Goal: Task Accomplishment & Management: Use online tool/utility

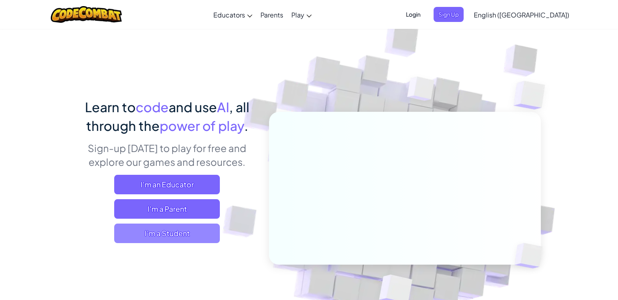
click at [194, 226] on span "I'm a Student" at bounding box center [167, 232] width 106 height 19
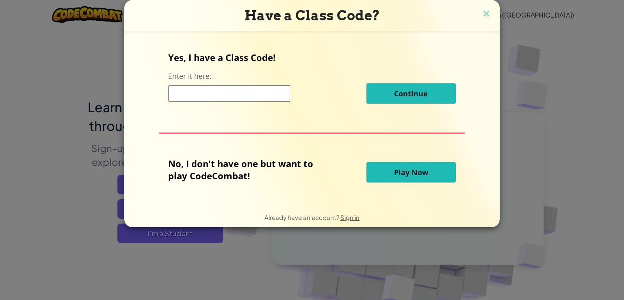
click at [385, 172] on button "Play Now" at bounding box center [410, 172] width 89 height 20
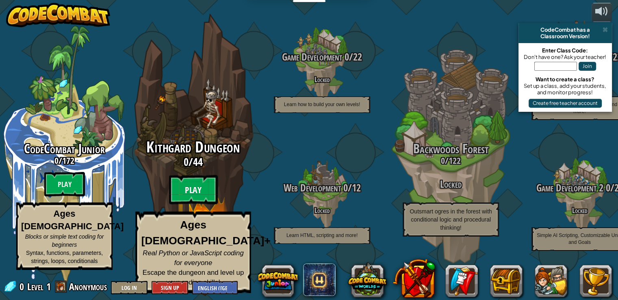
click at [195, 190] on btn "Play" at bounding box center [193, 189] width 49 height 29
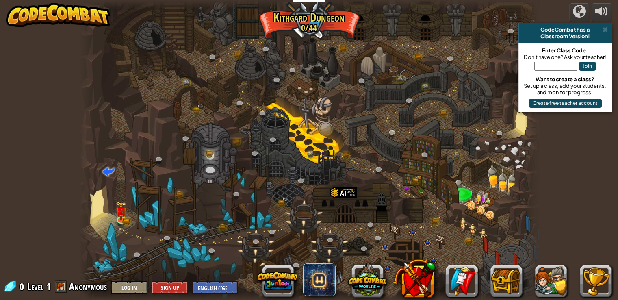
click at [356, 125] on div at bounding box center [309, 150] width 458 height 300
click at [112, 215] on div at bounding box center [309, 150] width 458 height 300
click at [119, 215] on img at bounding box center [120, 206] width 11 height 25
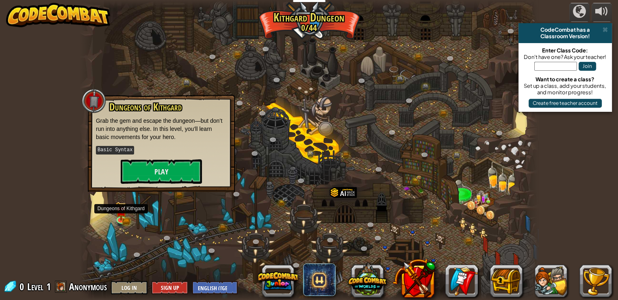
drag, startPoint x: 121, startPoint y: 214, endPoint x: 127, endPoint y: 207, distance: 9.8
click at [121, 214] on img at bounding box center [120, 211] width 11 height 19
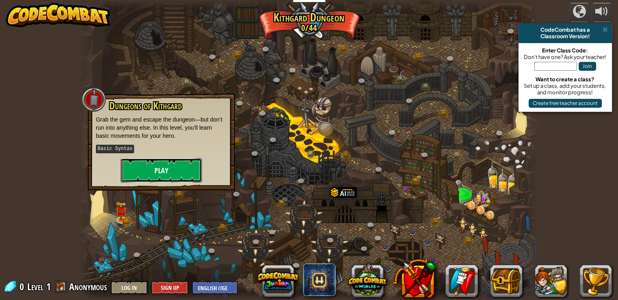
click at [176, 175] on button "Play" at bounding box center [161, 170] width 81 height 24
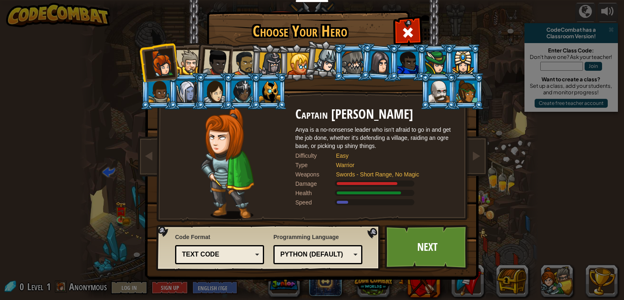
click at [298, 63] on div at bounding box center [298, 64] width 22 height 22
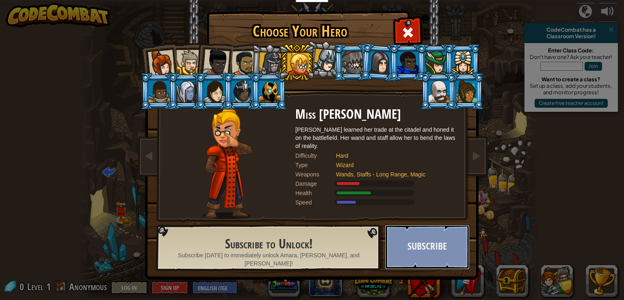
click at [451, 245] on button "Subscribe" at bounding box center [427, 247] width 85 height 45
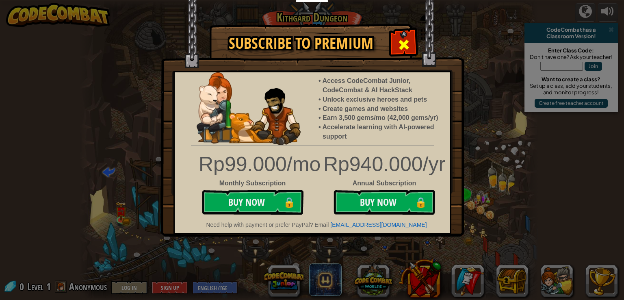
click at [402, 41] on span at bounding box center [403, 44] width 13 height 13
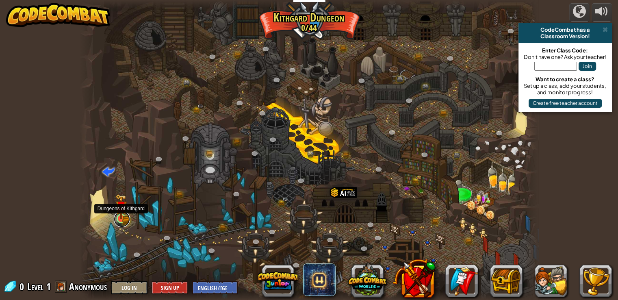
click at [117, 220] on link at bounding box center [122, 219] width 16 height 16
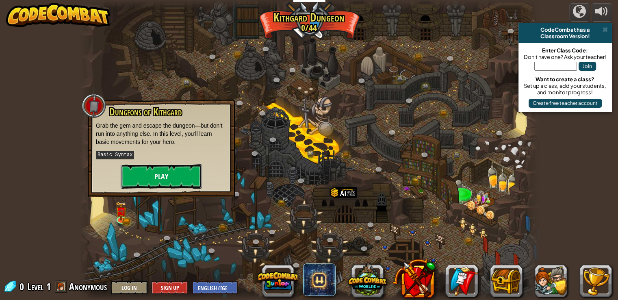
click at [163, 172] on button "Play" at bounding box center [161, 176] width 81 height 24
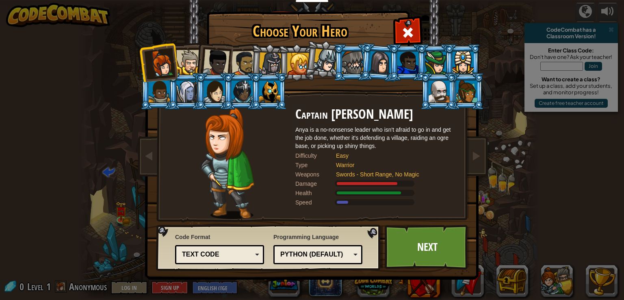
drag, startPoint x: 424, startPoint y: 287, endPoint x: 414, endPoint y: 267, distance: 22.5
click at [424, 285] on div "Choose Your Hero 0 Captain [PERSON_NAME] is a no-nonsense leader who isn't afra…" at bounding box center [312, 150] width 624 height 300
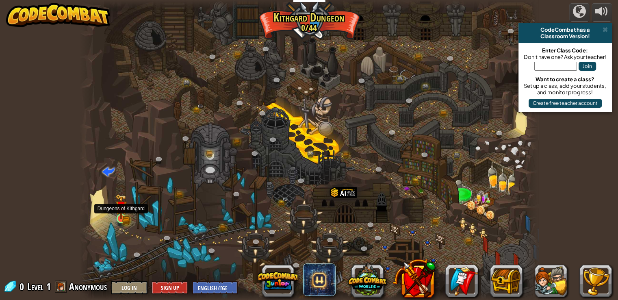
click at [117, 210] on img at bounding box center [120, 206] width 11 height 25
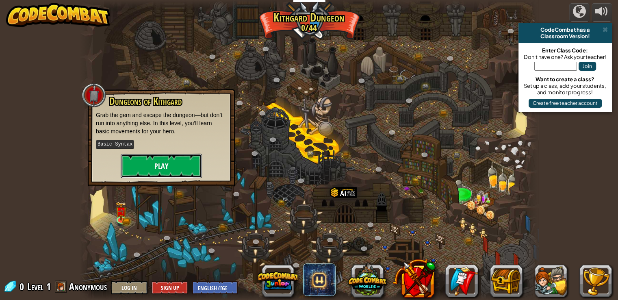
click at [140, 155] on button "Play" at bounding box center [161, 165] width 81 height 24
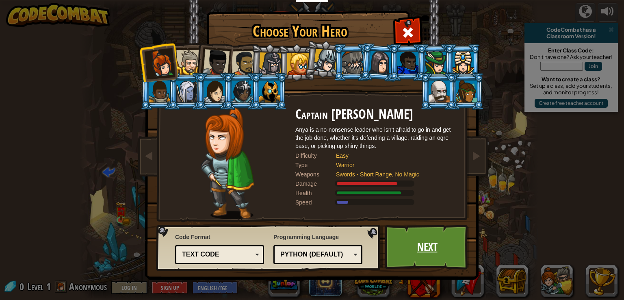
click at [433, 231] on link "Next" at bounding box center [427, 247] width 85 height 45
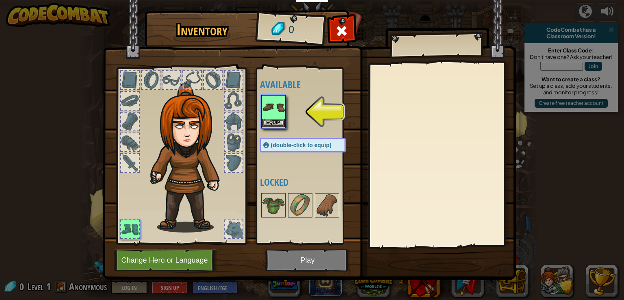
click at [272, 112] on img at bounding box center [273, 107] width 23 height 23
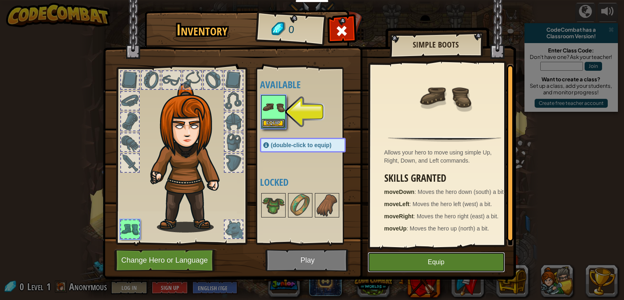
click at [440, 265] on button "Equip" at bounding box center [435, 262] width 137 height 20
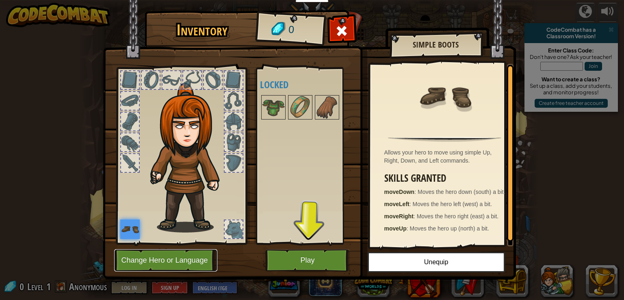
click at [151, 249] on button "Change Hero or Language" at bounding box center [165, 260] width 103 height 22
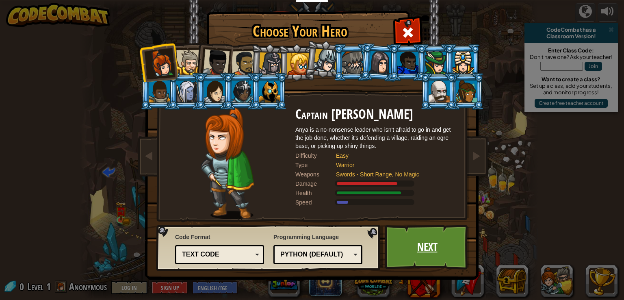
click at [438, 254] on link "Next" at bounding box center [427, 247] width 85 height 45
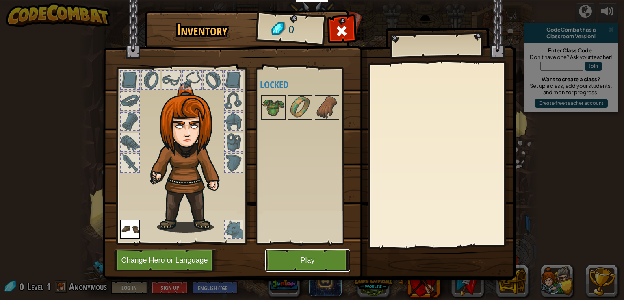
click at [331, 259] on button "Play" at bounding box center [307, 260] width 85 height 22
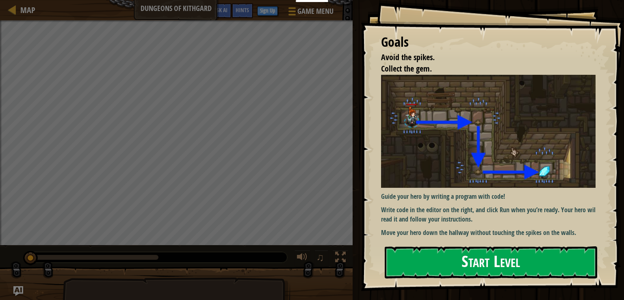
click at [536, 253] on button "Start Level" at bounding box center [491, 262] width 212 height 32
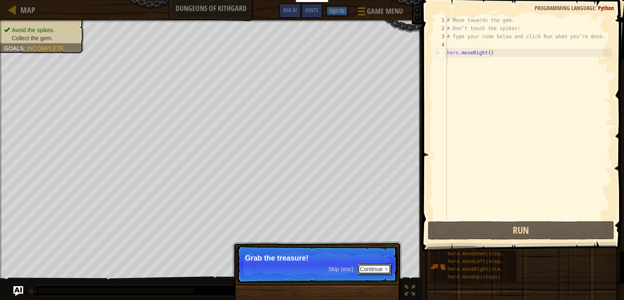
click at [368, 268] on button "Continue" at bounding box center [374, 269] width 34 height 11
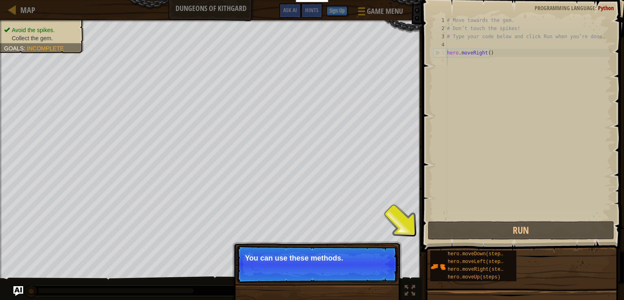
click at [332, 256] on p "You can use these methods." at bounding box center [317, 258] width 144 height 8
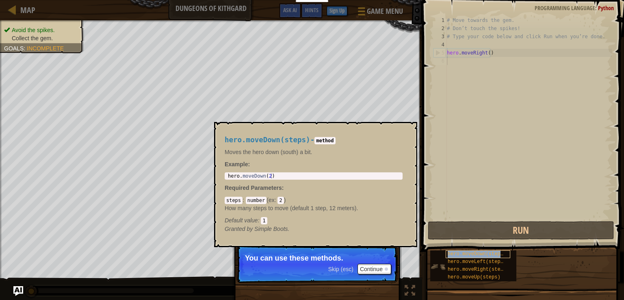
click at [471, 250] on div "hero.moveDown(steps)" at bounding box center [477, 254] width 65 height 8
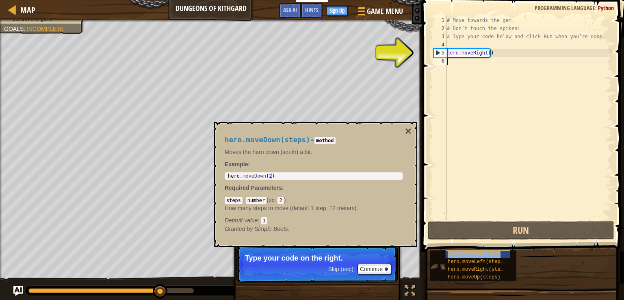
click at [482, 251] on span "hero.moveDown(steps)" at bounding box center [476, 254] width 58 height 6
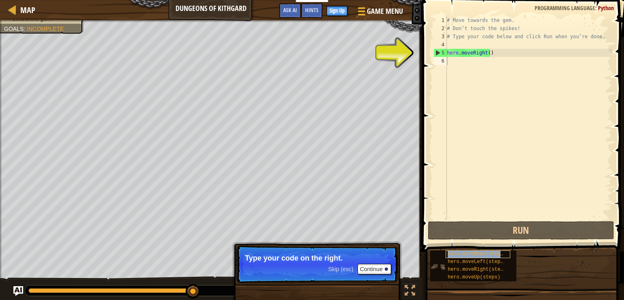
click at [482, 251] on span "hero.moveDown(steps)" at bounding box center [476, 254] width 58 height 6
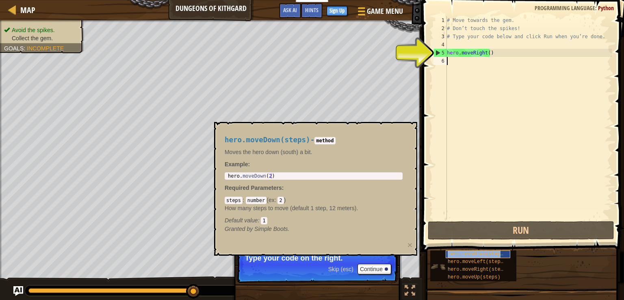
click at [482, 251] on span "hero.moveDown(steps)" at bounding box center [476, 254] width 58 height 6
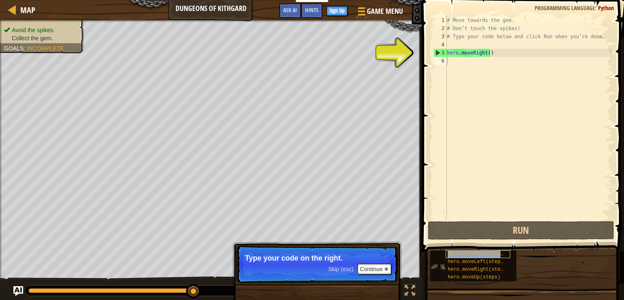
click at [482, 251] on span "hero.moveDown(steps)" at bounding box center [476, 254] width 58 height 6
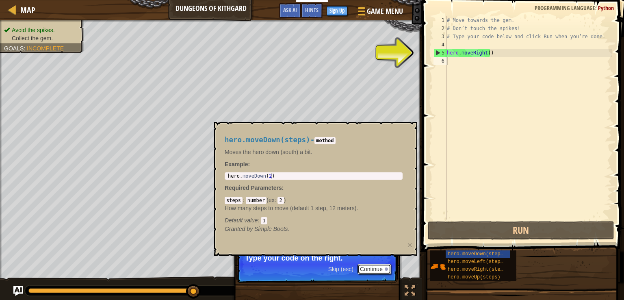
click at [367, 269] on button "Continue" at bounding box center [374, 269] width 34 height 11
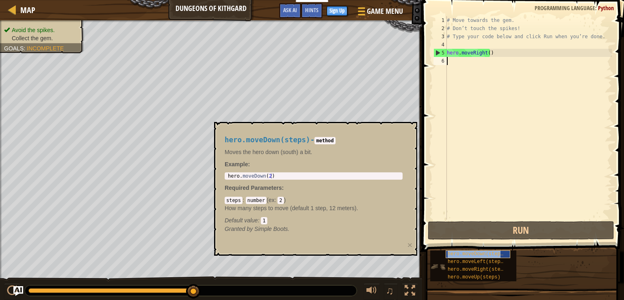
click at [473, 255] on span "hero.moveDown(steps)" at bounding box center [476, 254] width 58 height 6
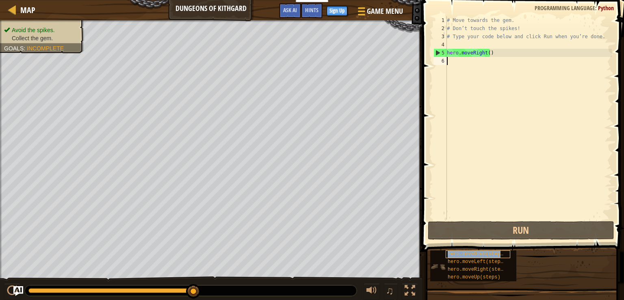
click at [473, 255] on span "hero.moveDown(steps)" at bounding box center [476, 254] width 58 height 6
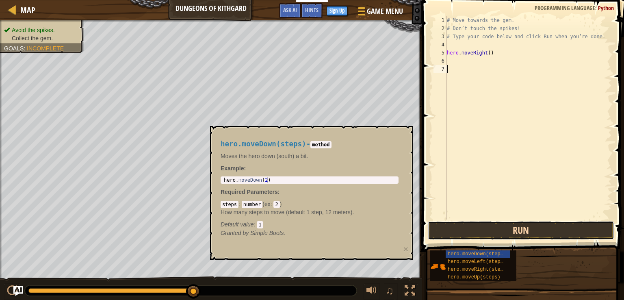
click at [500, 227] on button "Run" at bounding box center [521, 230] width 186 height 19
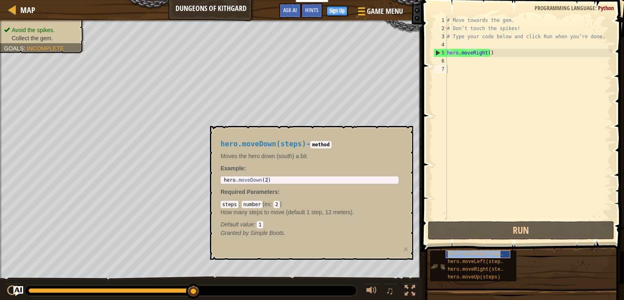
click at [479, 254] on span "hero.moveDown(steps)" at bounding box center [476, 254] width 58 height 6
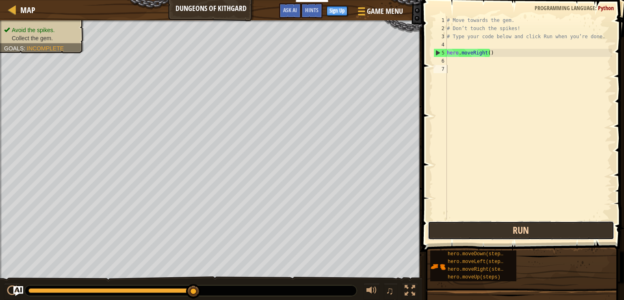
click at [495, 228] on button "Run" at bounding box center [521, 230] width 186 height 19
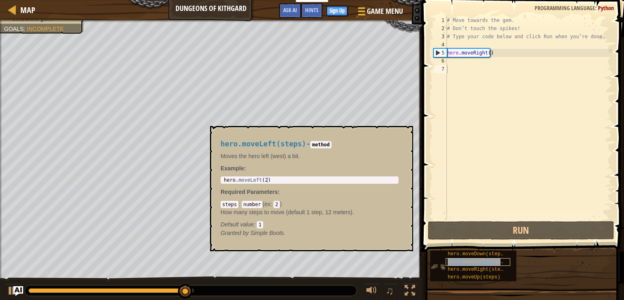
click at [490, 259] on span "hero.moveLeft(steps)" at bounding box center [476, 262] width 58 height 6
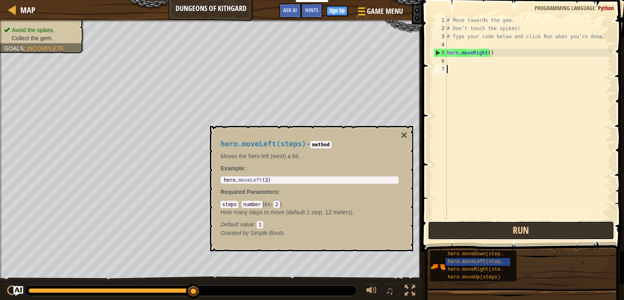
click at [495, 226] on button "Run" at bounding box center [521, 230] width 186 height 19
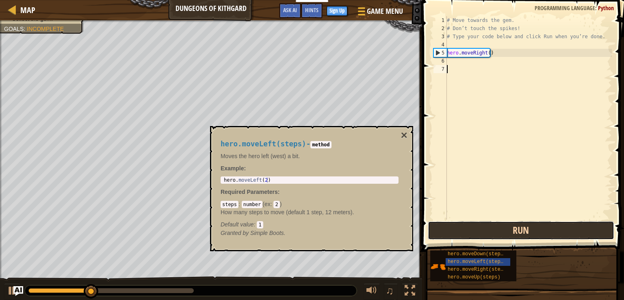
click at [495, 226] on button "Run" at bounding box center [521, 230] width 186 height 19
click at [495, 226] on button "Running" at bounding box center [521, 230] width 186 height 19
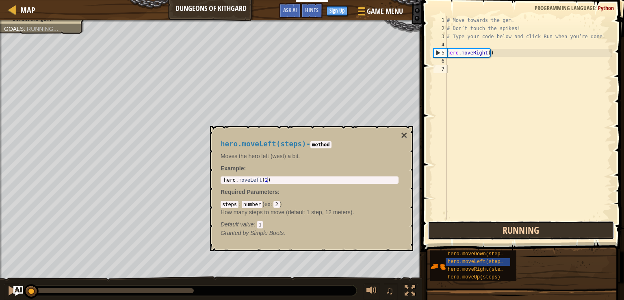
click at [495, 226] on button "Running" at bounding box center [521, 230] width 186 height 19
click at [495, 226] on button "Run" at bounding box center [521, 230] width 186 height 19
click at [495, 226] on button "Running" at bounding box center [521, 230] width 186 height 19
click at [496, 226] on button "Running" at bounding box center [521, 230] width 186 height 19
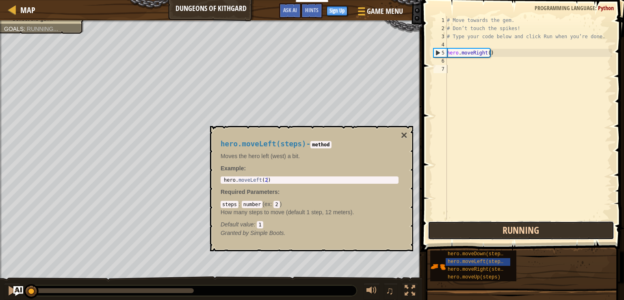
click at [496, 229] on button "Running" at bounding box center [521, 230] width 186 height 19
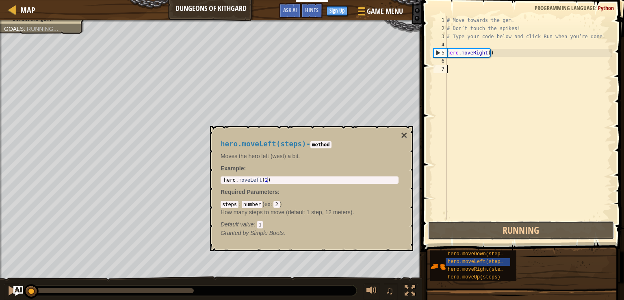
drag, startPoint x: 496, startPoint y: 229, endPoint x: 499, endPoint y: 192, distance: 37.5
click at [497, 209] on div "1 2 3 4 5 6 7 # Move towards the gem. # Don’t touch the spikes! # Type your cod…" at bounding box center [521, 141] width 204 height 275
click at [509, 62] on div "# Move towards the gem. # Don’t touch the spikes! # Type your code below and cl…" at bounding box center [528, 125] width 166 height 219
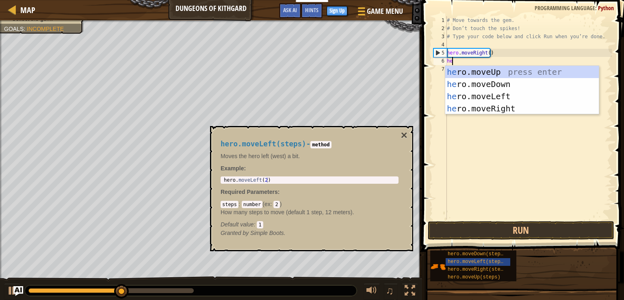
type textarea "het"
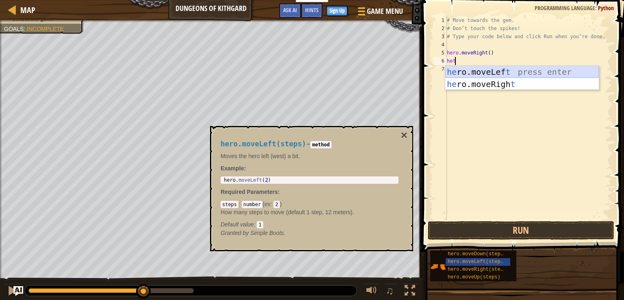
click at [510, 71] on div "he ro.moveLef t press enter he ro.moveRigh t press enter" at bounding box center [521, 90] width 153 height 49
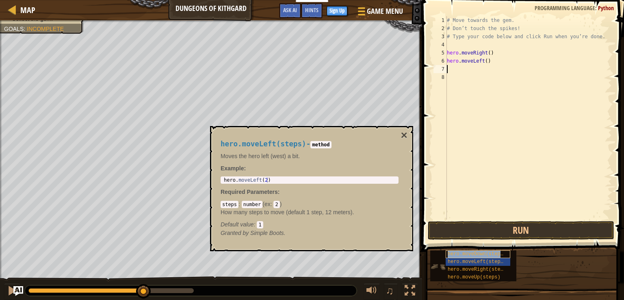
click at [484, 251] on span "hero.moveDown(steps)" at bounding box center [476, 254] width 58 height 6
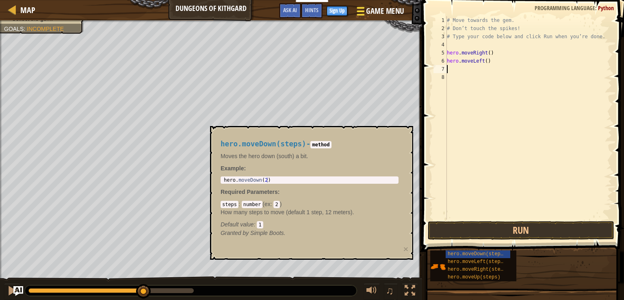
click at [367, 15] on span "Game Menu" at bounding box center [385, 11] width 38 height 11
